Goal: Task Accomplishment & Management: Use online tool/utility

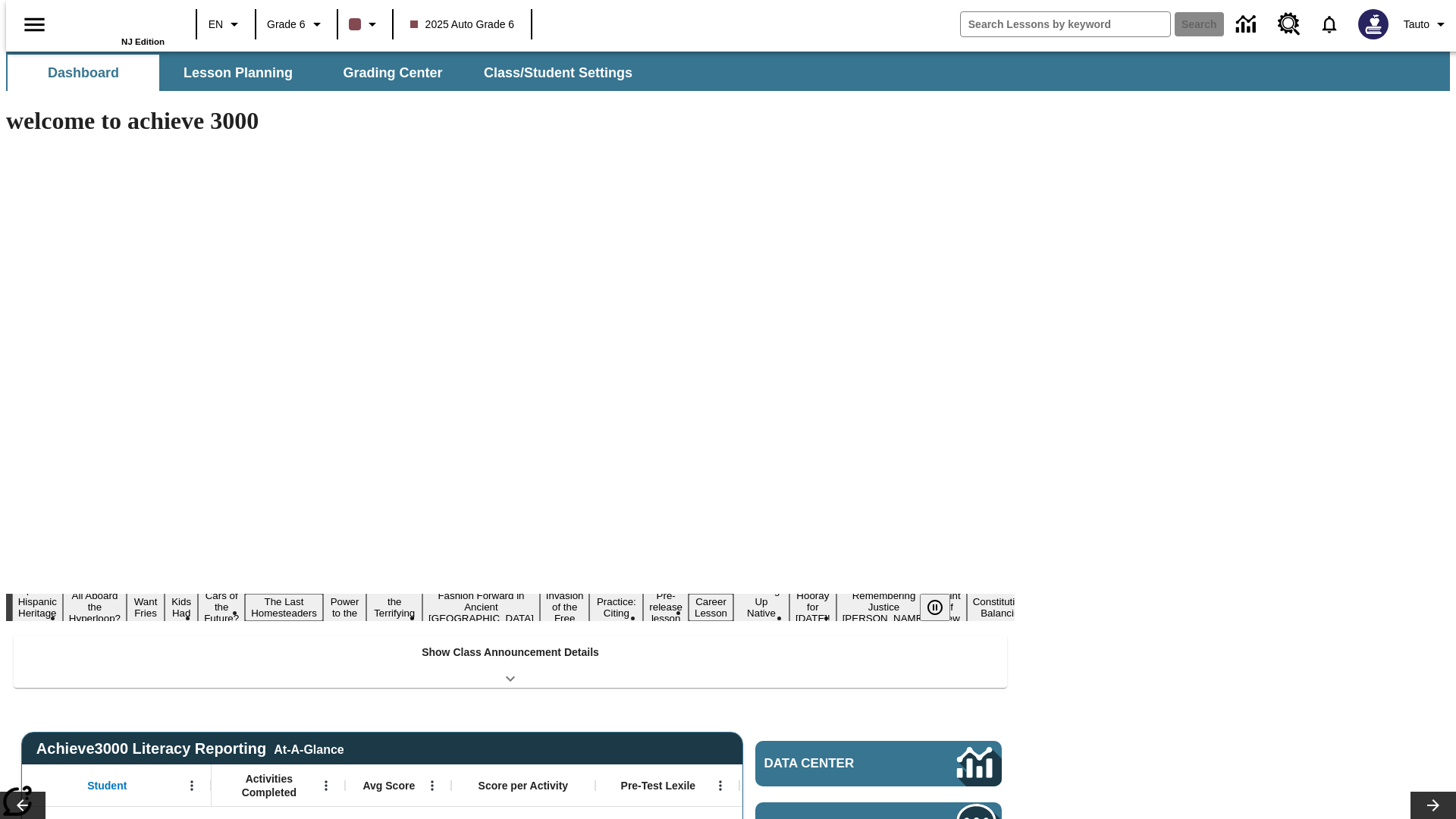
type input "-1"
type input "s"
click at [1190, 24] on button "Search" at bounding box center [1199, 24] width 49 height 24
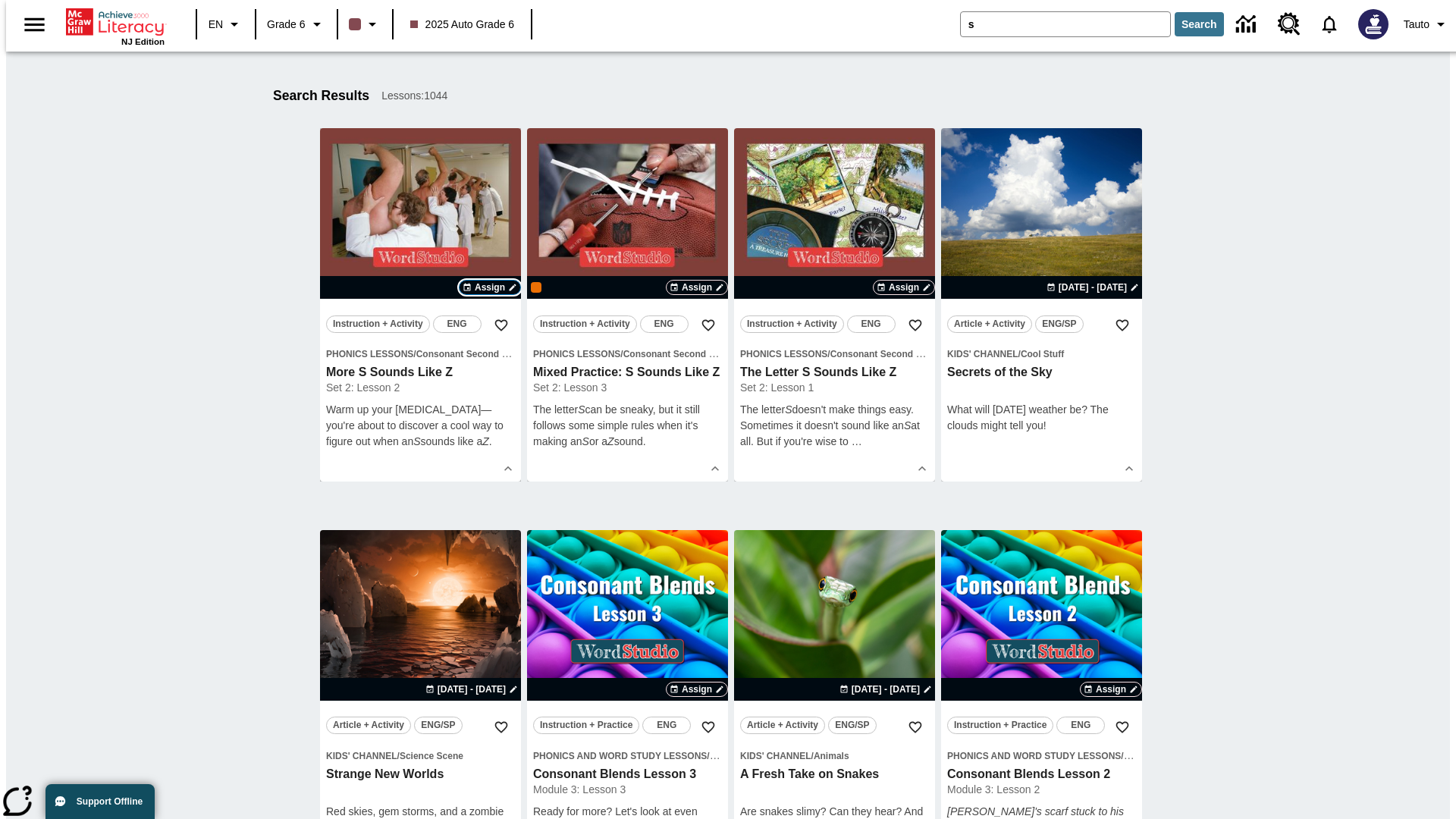
click at [490, 287] on span "Assign" at bounding box center [490, 287] width 30 height 14
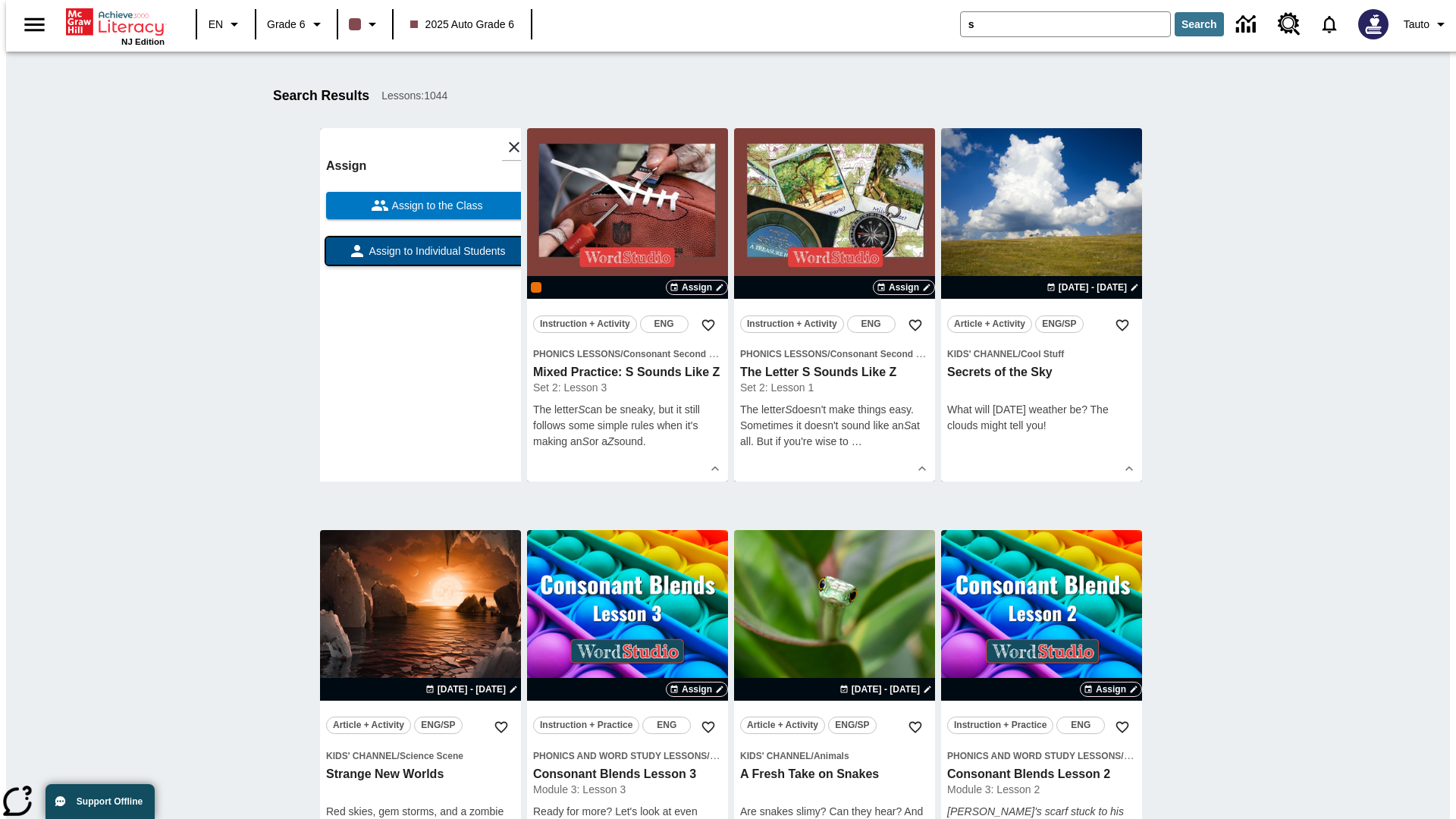
click at [420, 258] on span "Assign to Individual Students" at bounding box center [436, 251] width 139 height 16
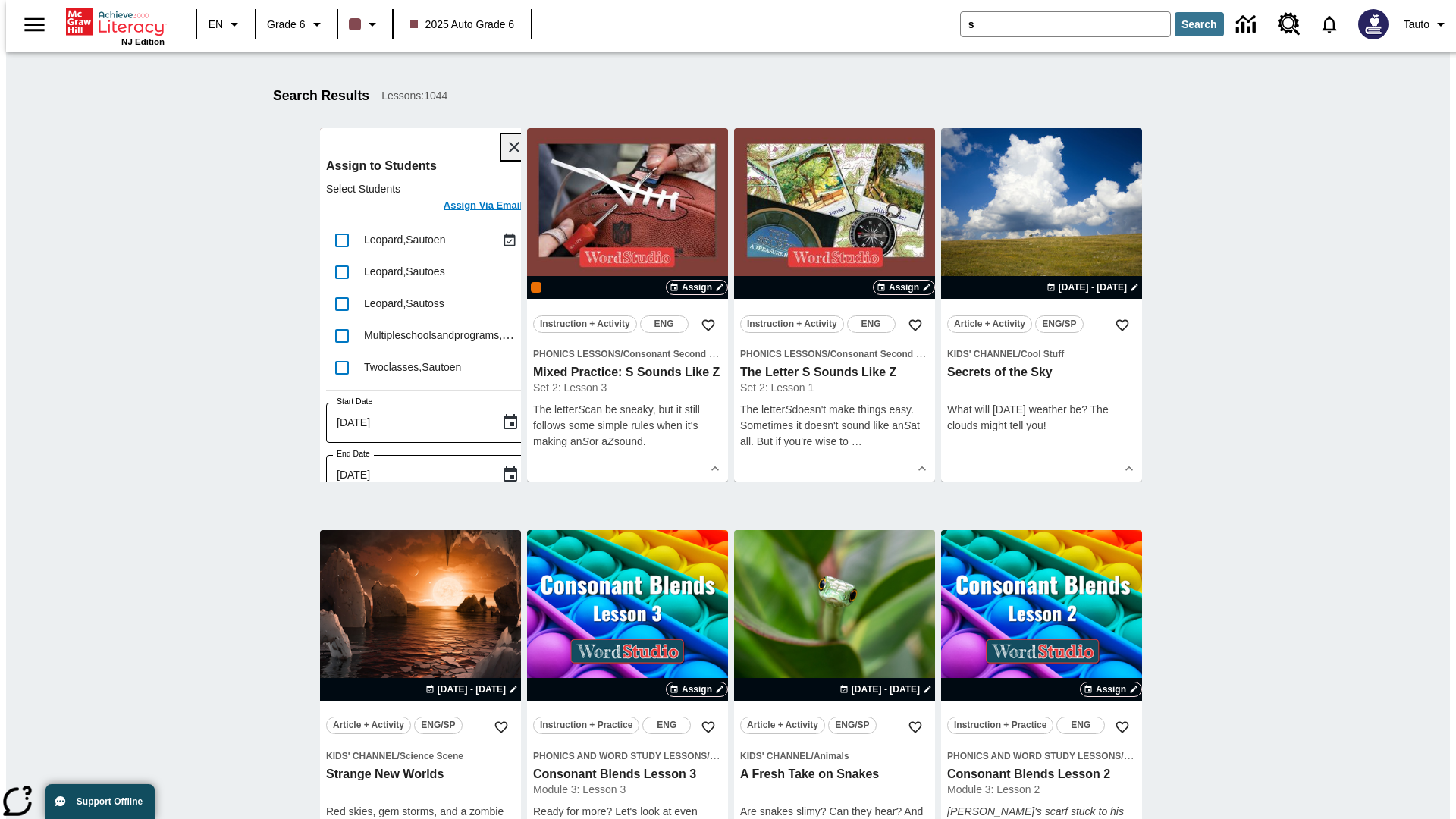
click at [508, 147] on icon "Close" at bounding box center [513, 147] width 11 height 11
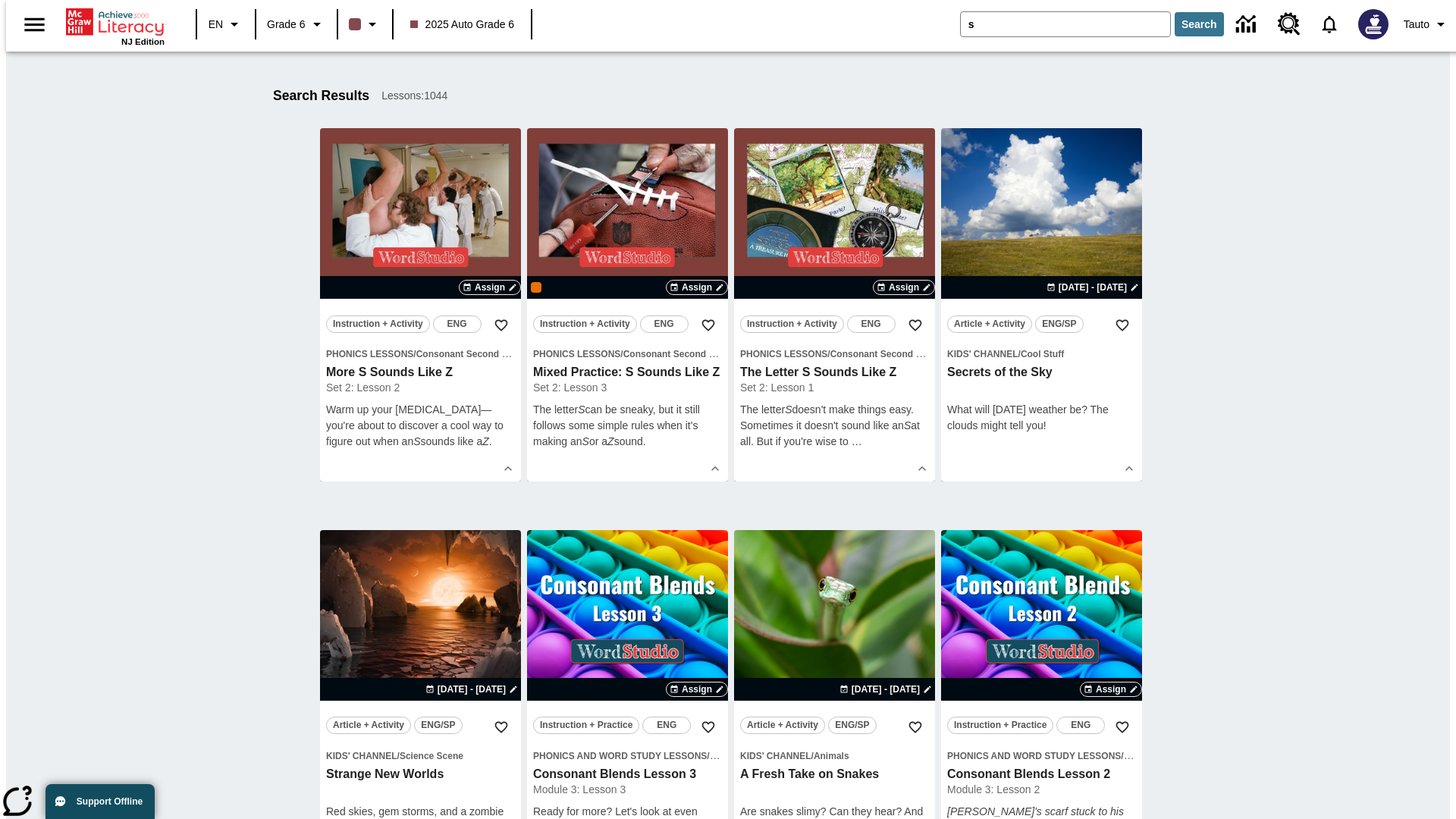
scroll to position [279, 0]
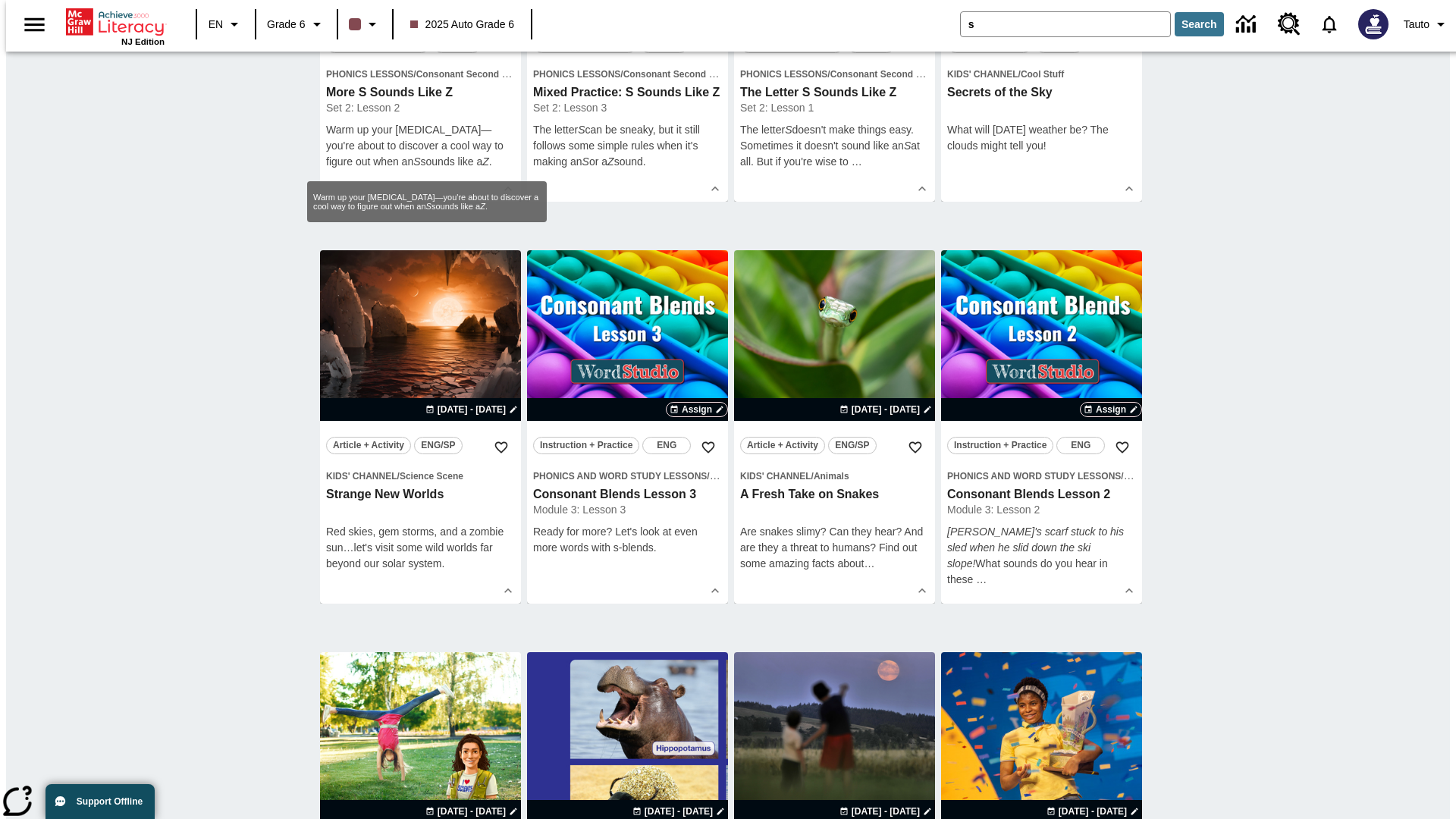
click at [490, 14] on span "Assign" at bounding box center [490, 8] width 30 height 14
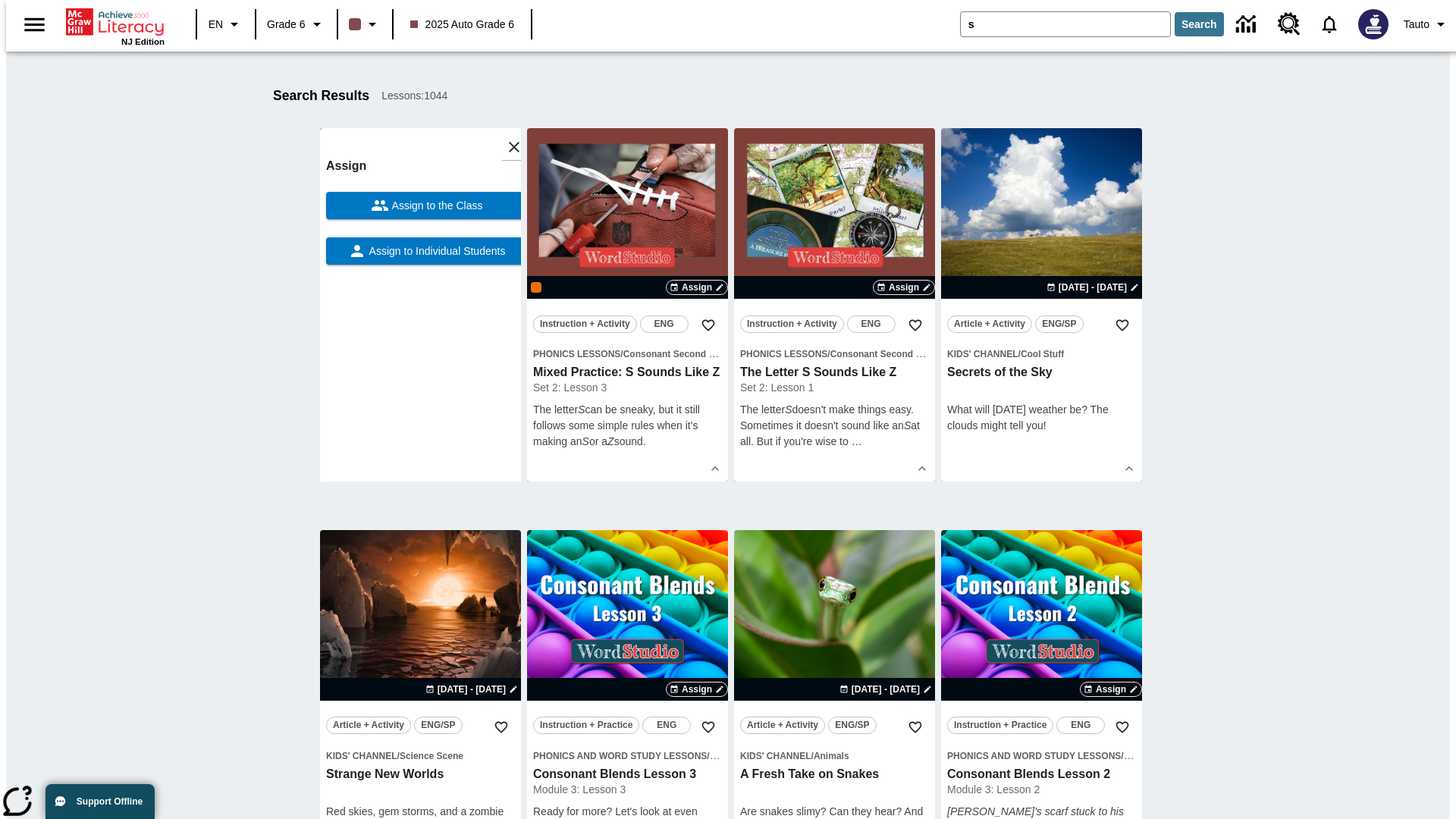
scroll to position [192, 0]
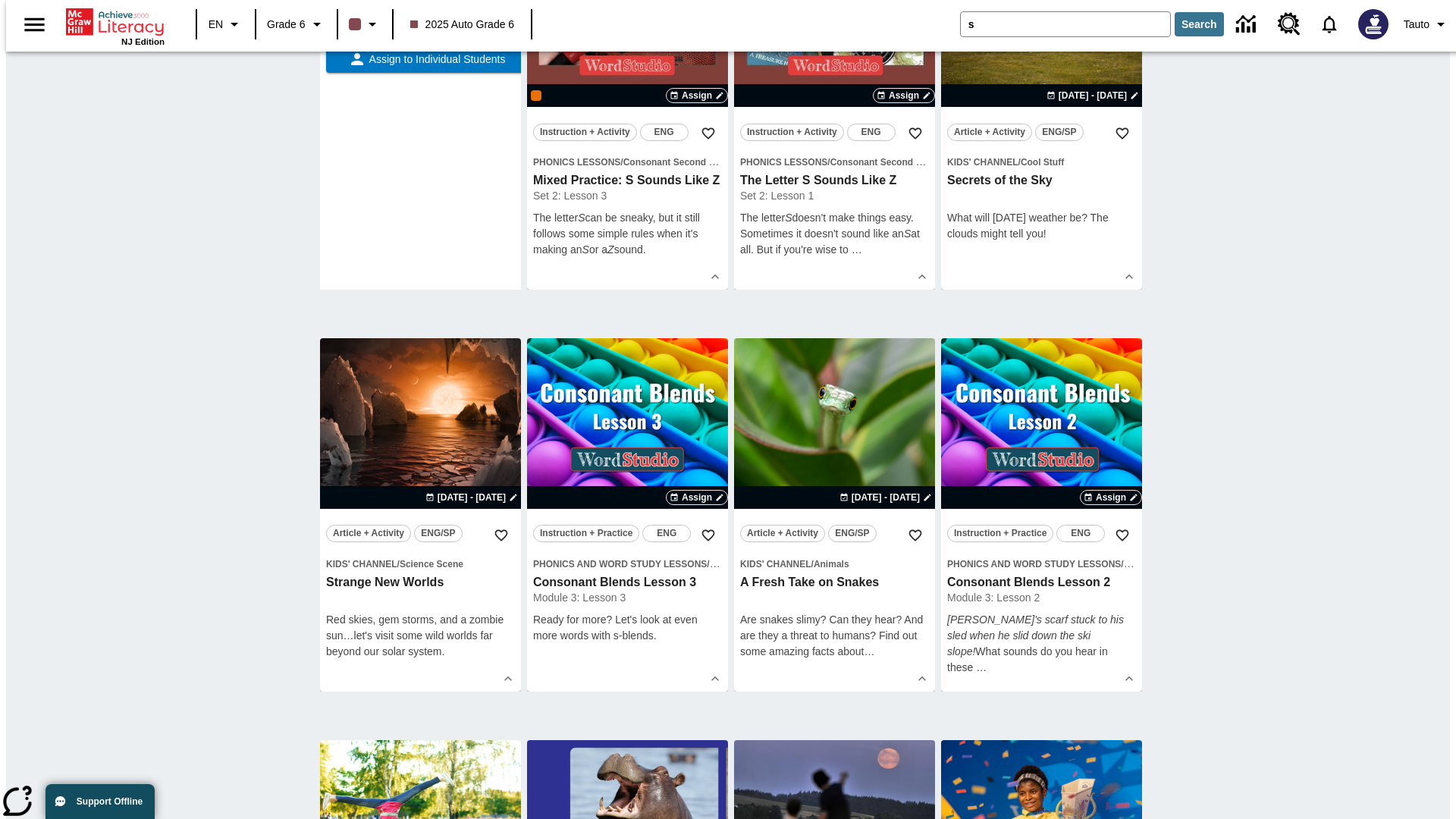
click at [420, 22] on span "Assign to the Class" at bounding box center [436, 14] width 94 height 16
